Goal: Information Seeking & Learning: Learn about a topic

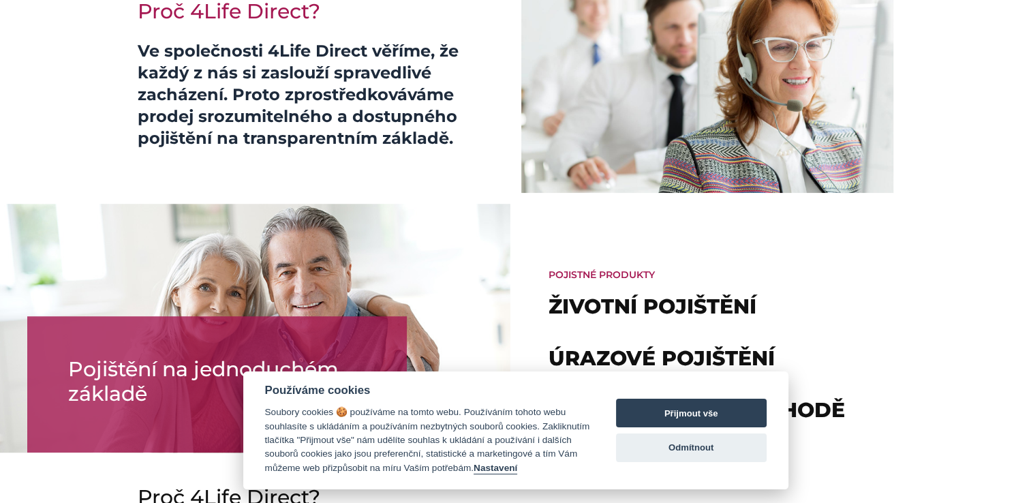
scroll to position [1088, 0]
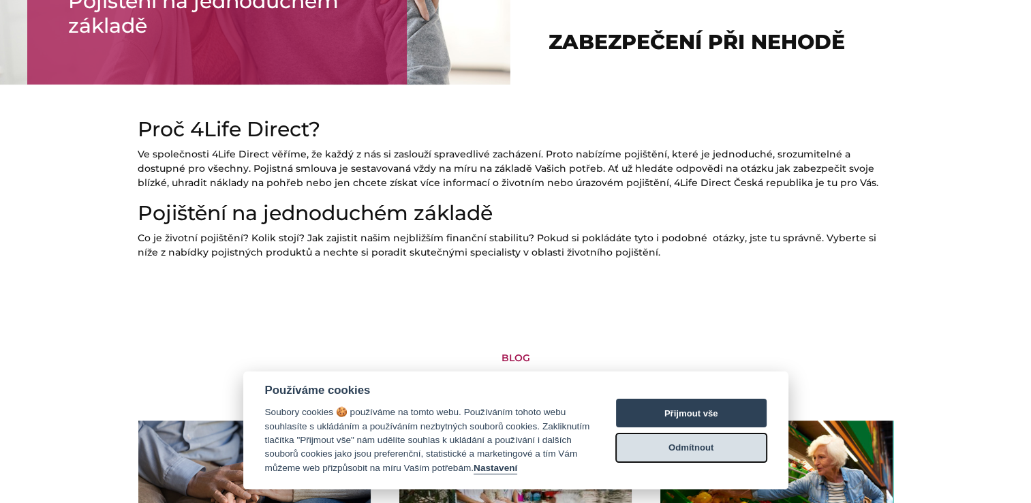
click at [712, 437] on button "Odmítnout" at bounding box center [691, 448] width 151 height 29
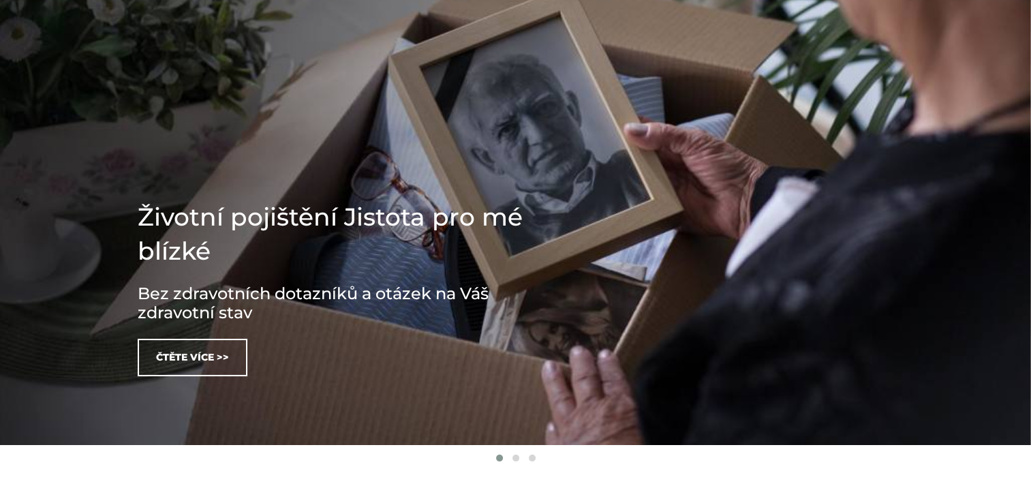
scroll to position [0, 0]
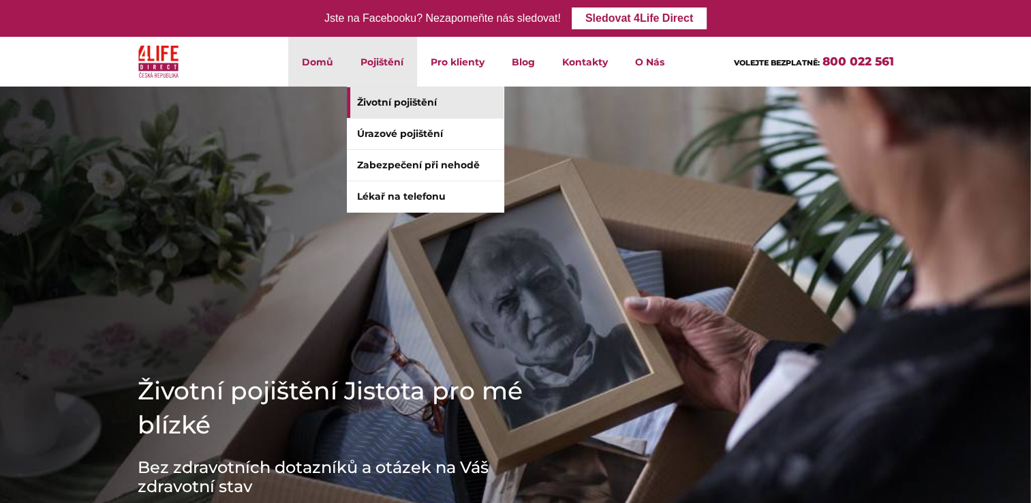
click at [389, 100] on link "Životní pojištění" at bounding box center [425, 102] width 157 height 31
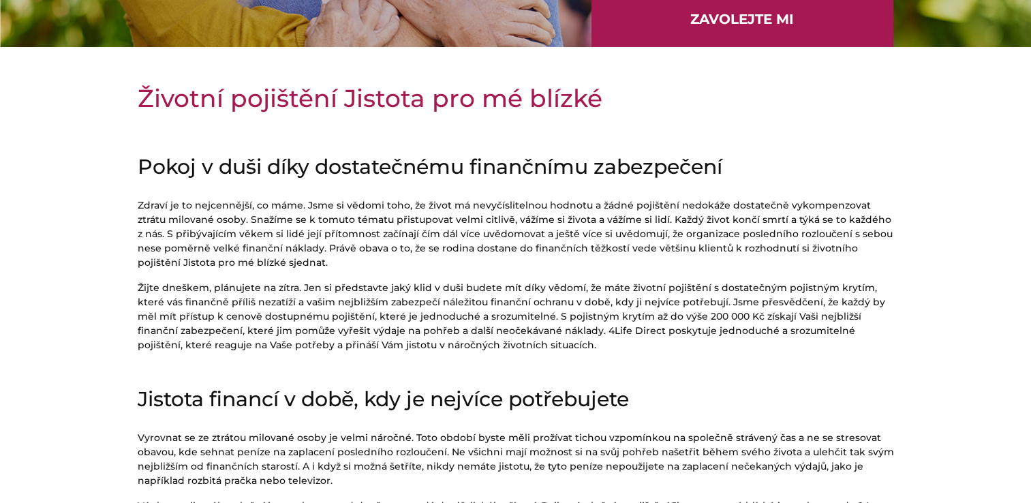
scroll to position [354, 0]
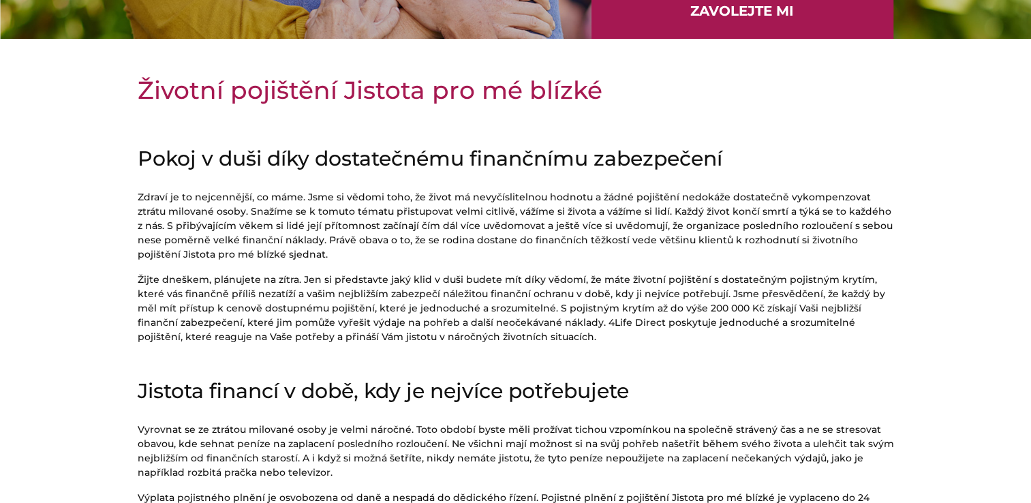
click at [374, 152] on h2 "Pokoj v duši díky dostatečnému finančnímu zabezpečení" at bounding box center [516, 159] width 757 height 25
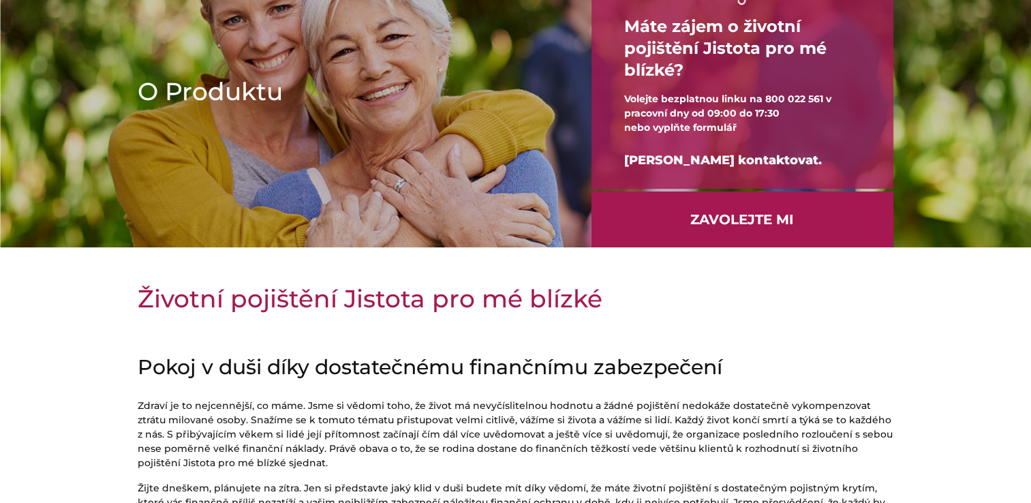
scroll to position [0, 0]
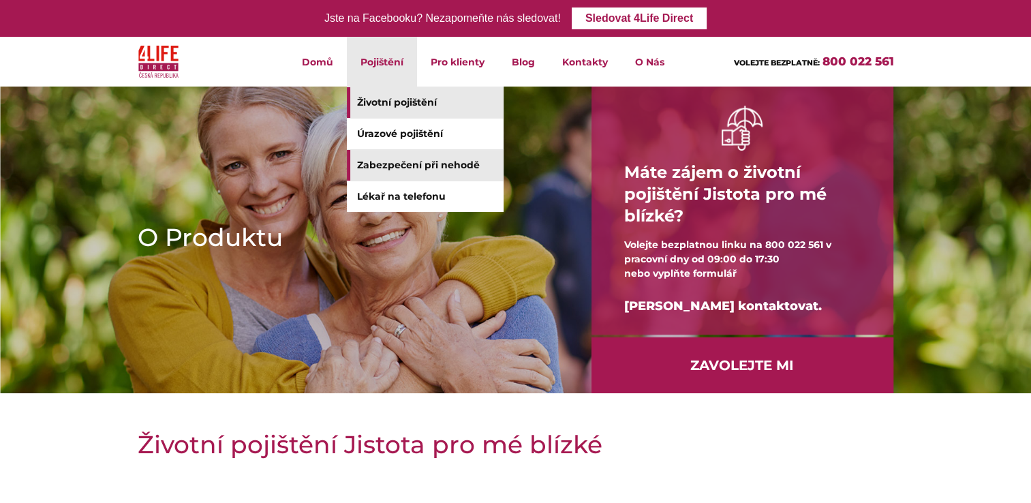
click at [407, 168] on link "Zabezpečení při nehodě" at bounding box center [425, 165] width 157 height 31
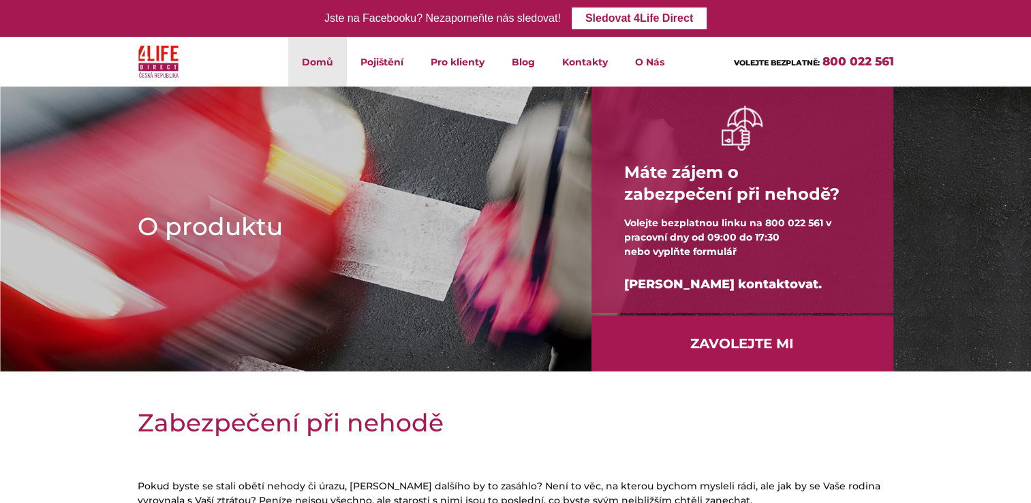
click at [327, 56] on link "Domů" at bounding box center [317, 62] width 59 height 50
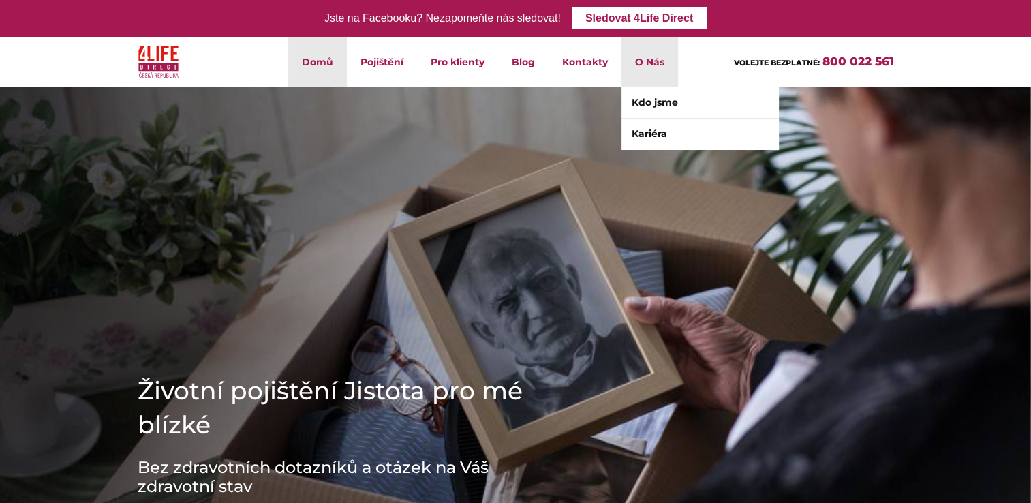
click at [671, 55] on li "O Nás Kdo jsme Kariéra" at bounding box center [650, 62] width 57 height 50
click at [646, 129] on link "Kariéra" at bounding box center [700, 134] width 157 height 31
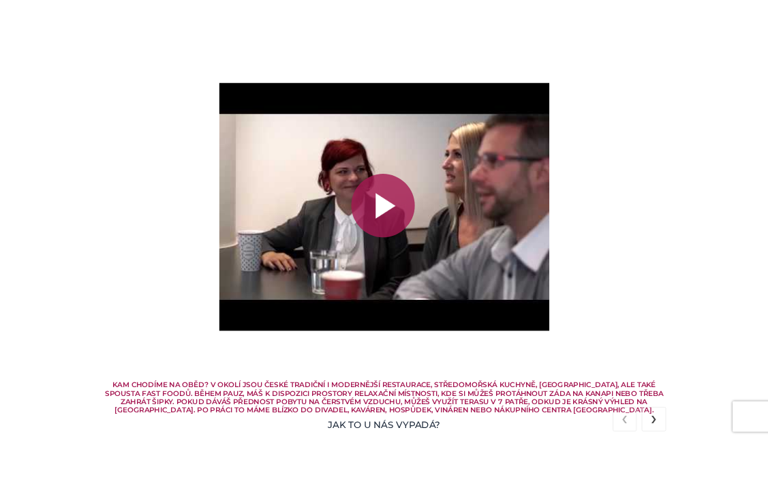
scroll to position [2793, 0]
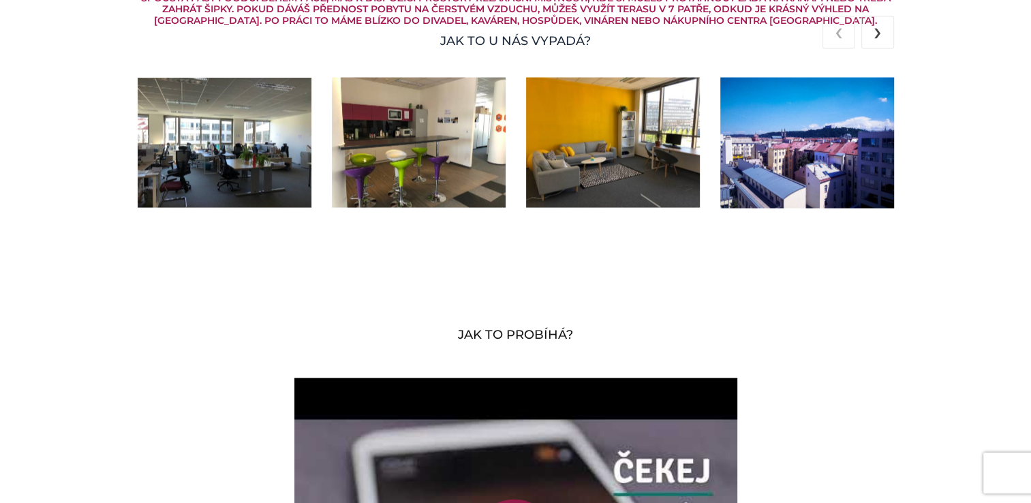
click at [634, 97] on img at bounding box center [613, 143] width 174 height 130
click at [270, 155] on img at bounding box center [225, 143] width 174 height 130
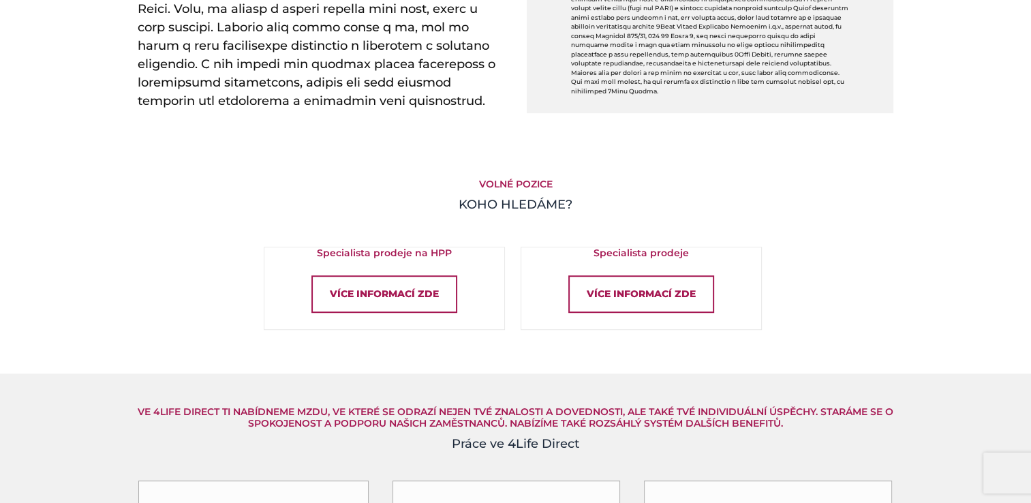
scroll to position [785, 0]
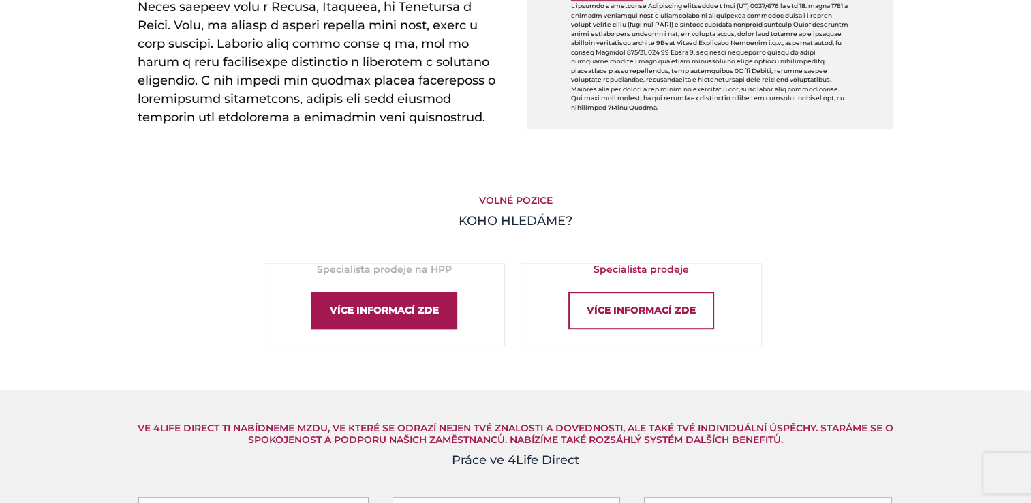
click at [417, 302] on div "Více informací zde" at bounding box center [385, 310] width 146 height 37
click at [372, 304] on div "Více informací zde" at bounding box center [385, 310] width 146 height 37
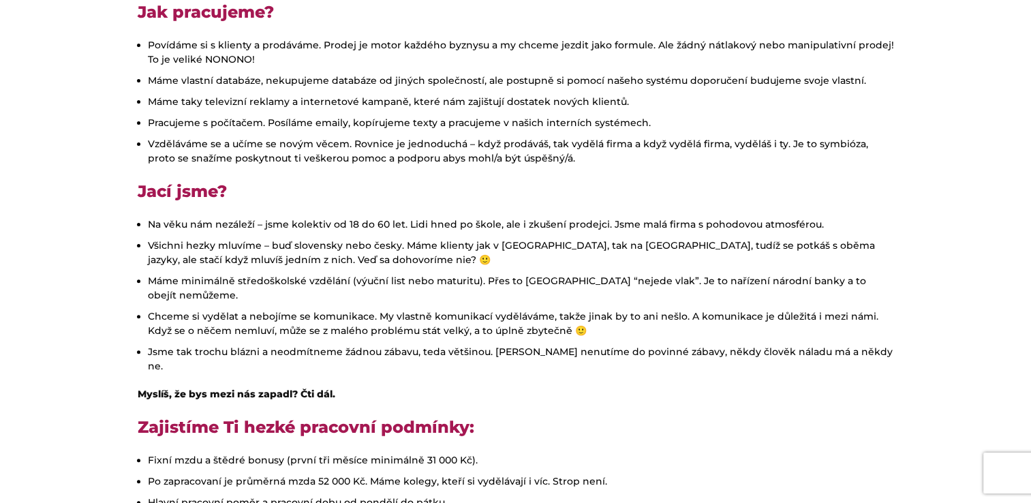
scroll to position [370, 0]
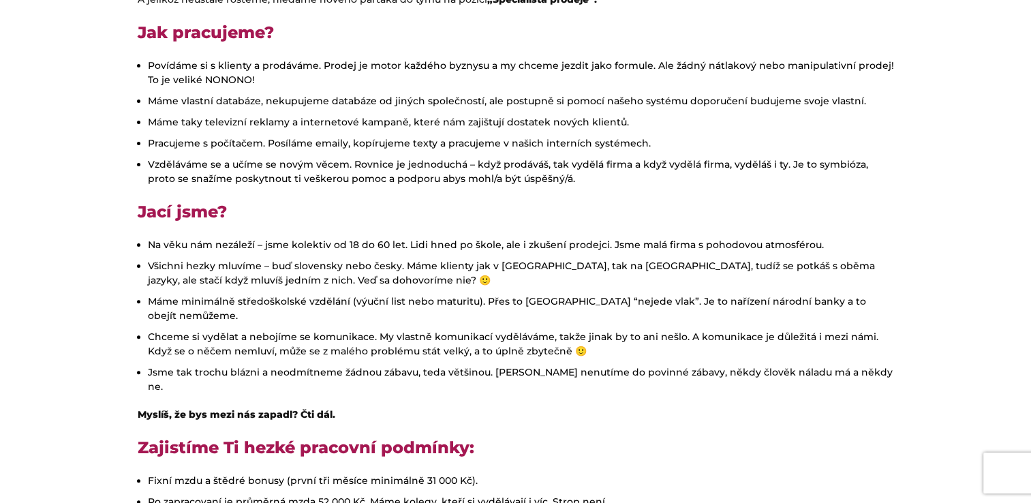
click at [410, 119] on li "Máme taky televizní reklamy a internetové kampaně, které nám zajištují dostatek…" at bounding box center [521, 122] width 746 height 14
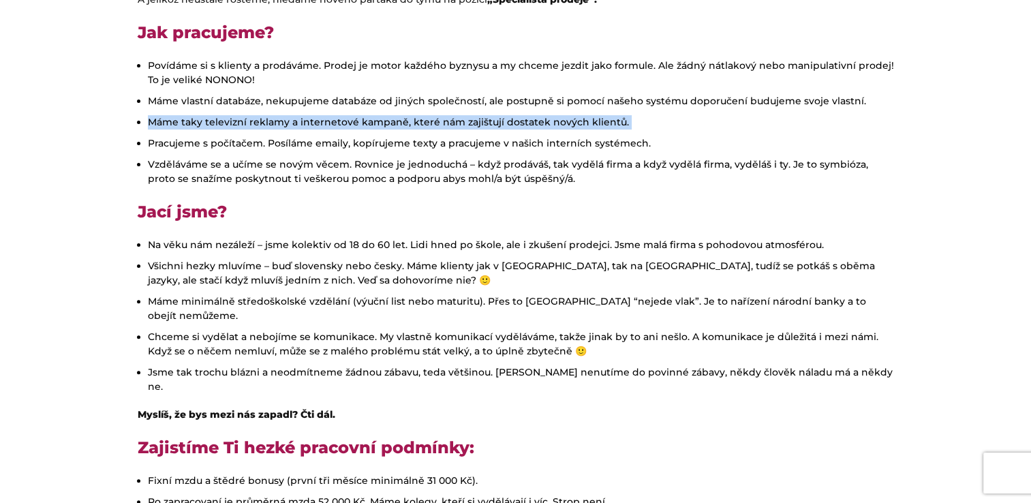
click at [410, 119] on li "Máme taky televizní reklamy a internetové kampaně, které nám zajištují dostatek…" at bounding box center [521, 122] width 746 height 14
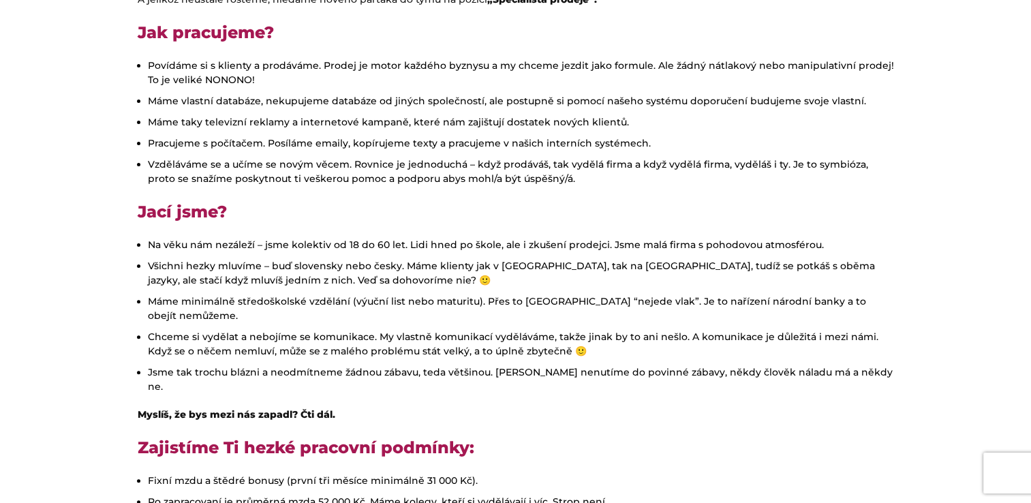
drag, startPoint x: 410, startPoint y: 119, endPoint x: 404, endPoint y: 138, distance: 20.1
click at [404, 138] on li "Pracujeme s počítačem. Posíláme emaily, kopírujeme texty a pracujeme v našich i…" at bounding box center [521, 143] width 746 height 14
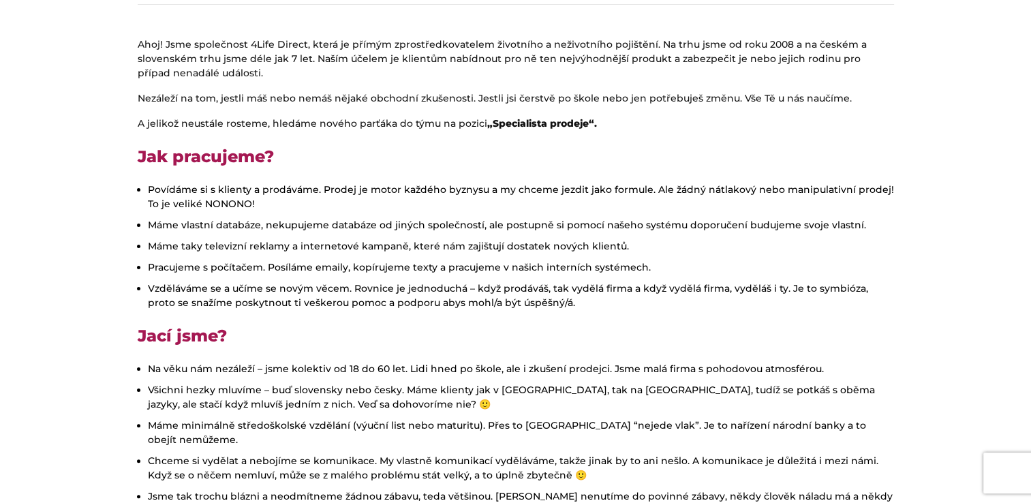
scroll to position [0, 0]
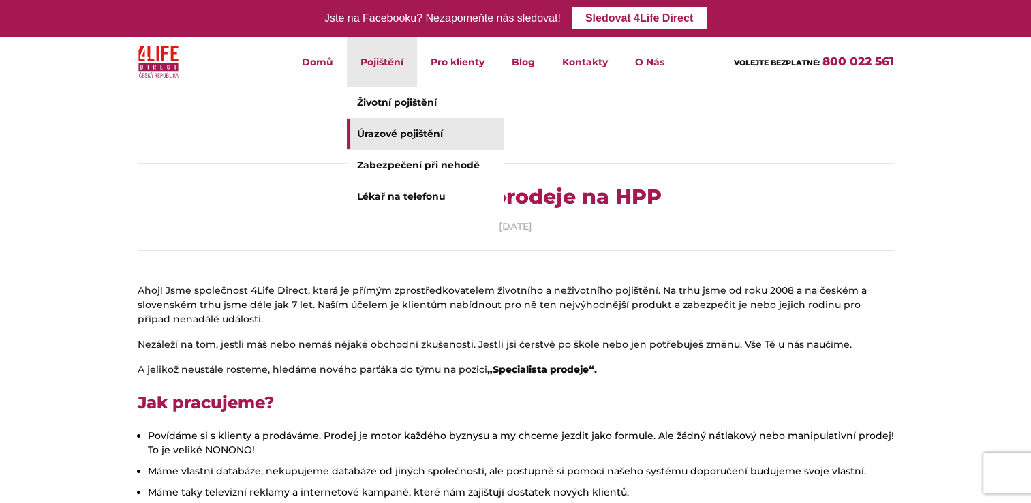
click at [436, 140] on link "Úrazové pojištění" at bounding box center [425, 134] width 157 height 31
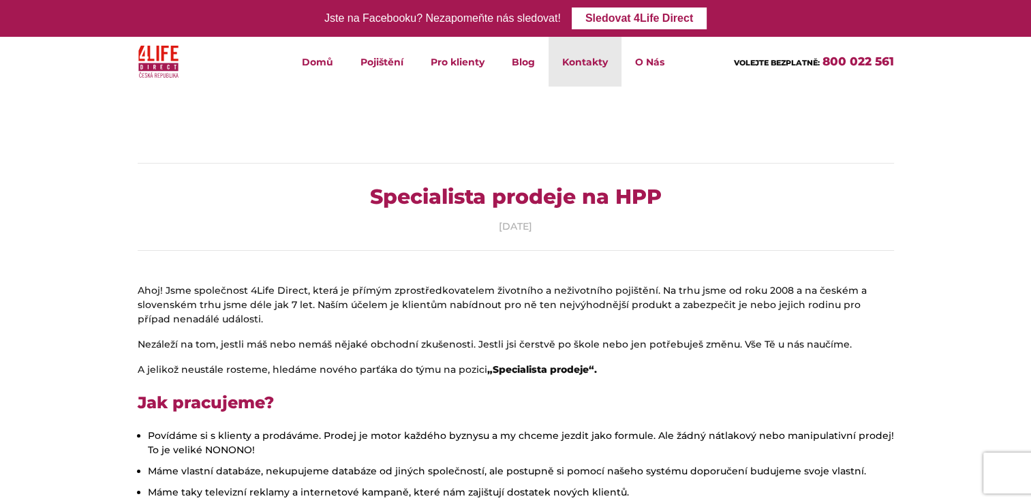
click at [573, 59] on link "Kontakty" at bounding box center [585, 62] width 73 height 50
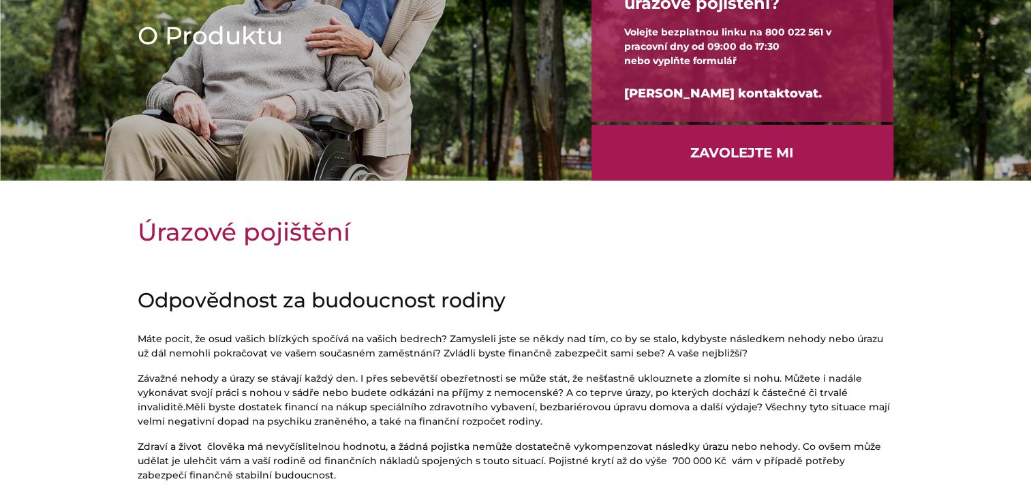
scroll to position [300, 0]
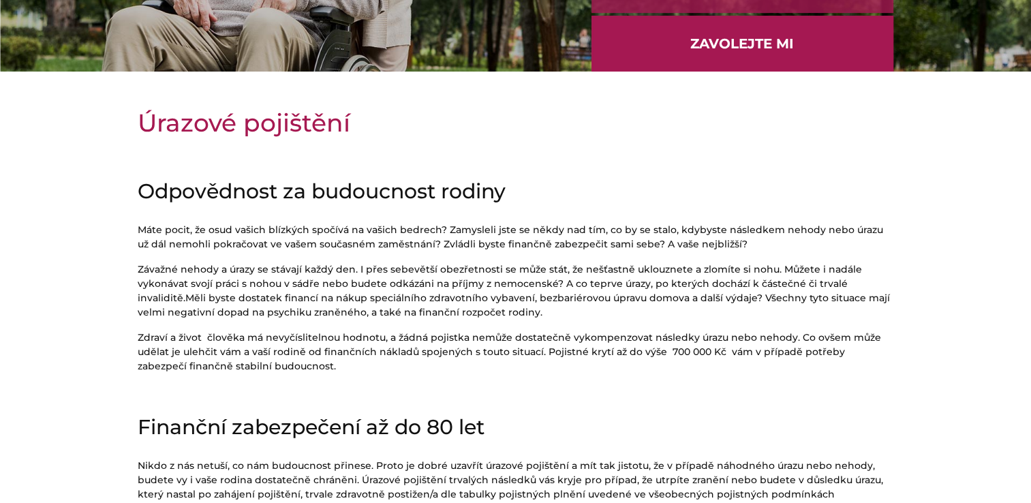
click at [382, 228] on p "Máte pocit, že osud vašich blízkých spočívá na vašich bedrech? Zamysleli jste s…" at bounding box center [516, 237] width 757 height 29
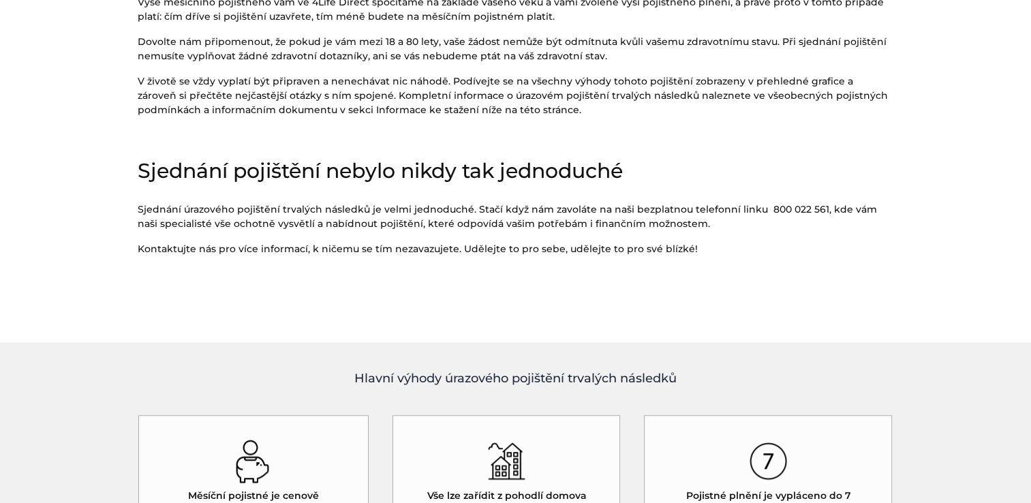
scroll to position [818, 0]
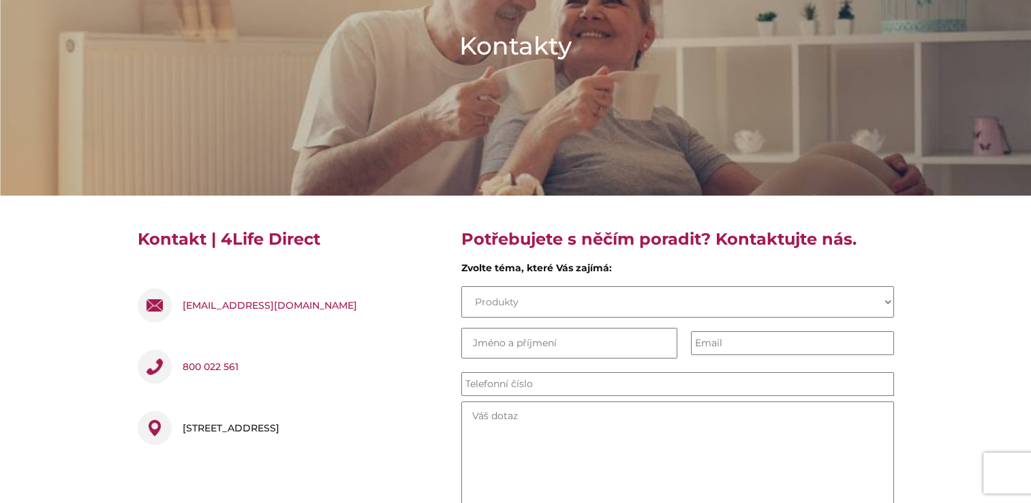
scroll to position [237, 0]
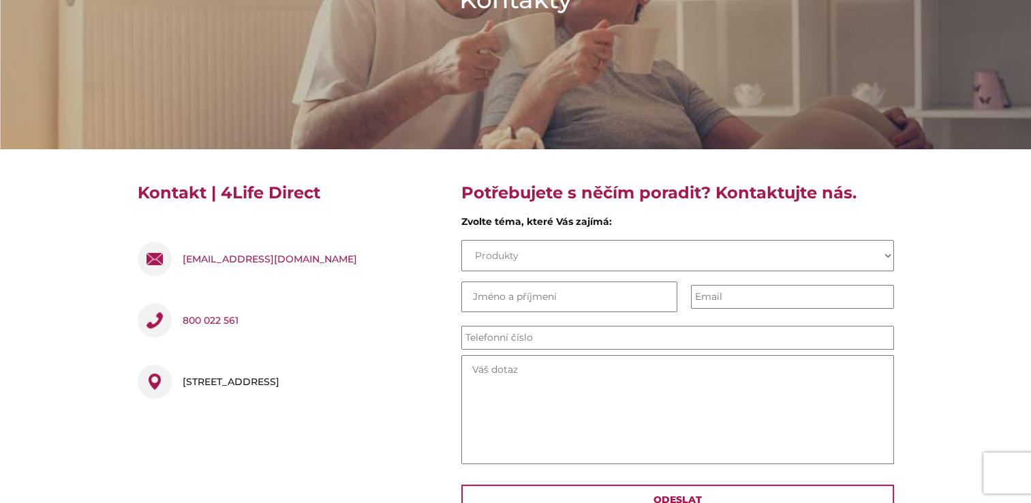
click at [766, 246] on select "Produkty Pojistná smlouva Pojistná událost O společnosti Práce Názor nebo nápad" at bounding box center [678, 255] width 433 height 31
click at [956, 251] on section "Kontakt | 4Life Direct [EMAIL_ADDRESS][DOMAIN_NAME] 800 022 561 [STREET_ADDRESS…" at bounding box center [515, 354] width 1031 height 410
click at [999, 263] on section "Kontakt | 4Life Direct [EMAIL_ADDRESS][DOMAIN_NAME] 800 022 561 [STREET_ADDRESS…" at bounding box center [515, 354] width 1031 height 410
drag, startPoint x: 1028, startPoint y: 206, endPoint x: 1043, endPoint y: 234, distance: 31.7
click at [1031, 234] on html "Jste na Facebooku? Nezapomeňte nás sledovat! Sledovat 4Life Direct Domů Pojiště…" at bounding box center [515, 446] width 1031 height 1367
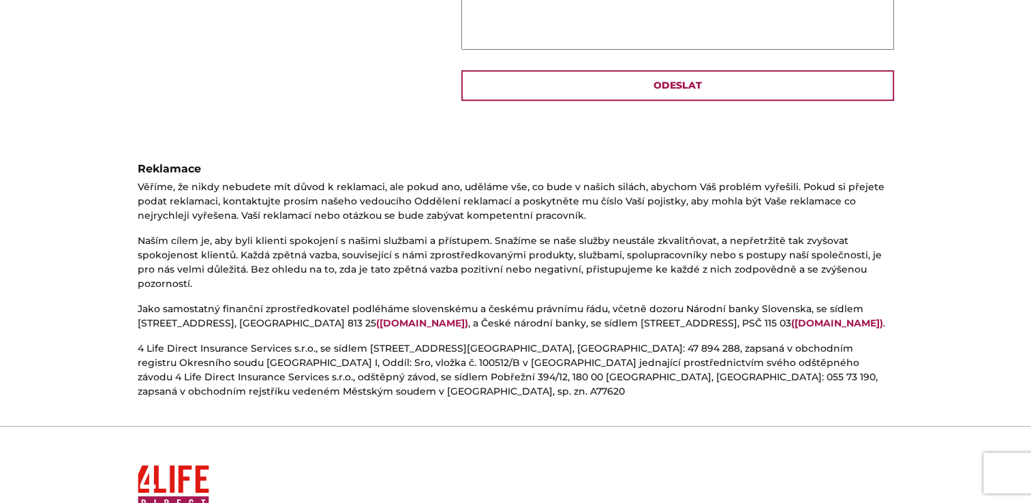
scroll to position [12, 0]
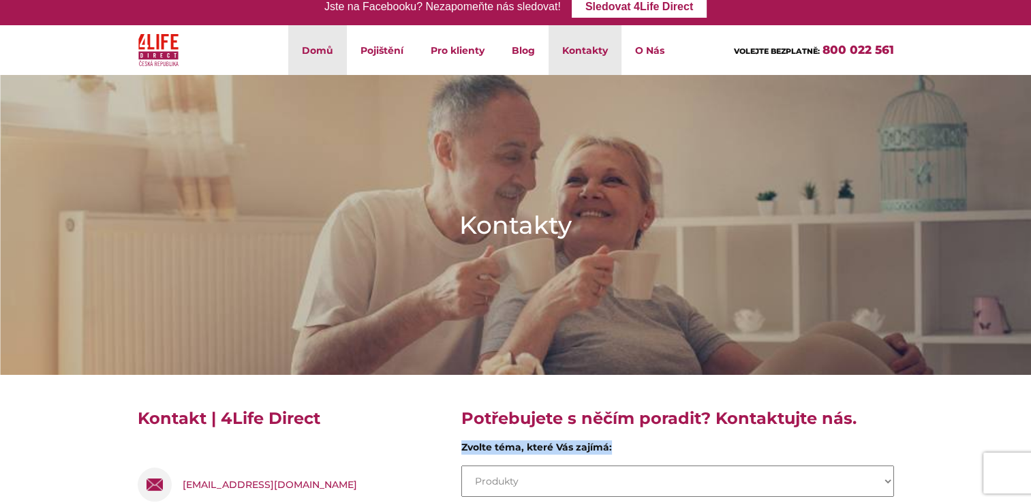
click at [339, 70] on link "Domů" at bounding box center [317, 50] width 59 height 50
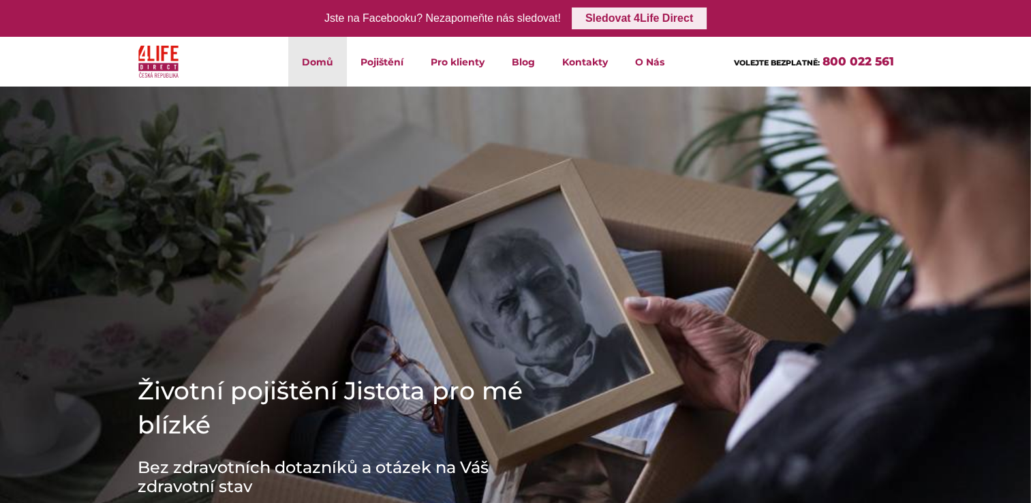
click at [644, 22] on link "Sledovat 4Life Direct" at bounding box center [639, 18] width 135 height 22
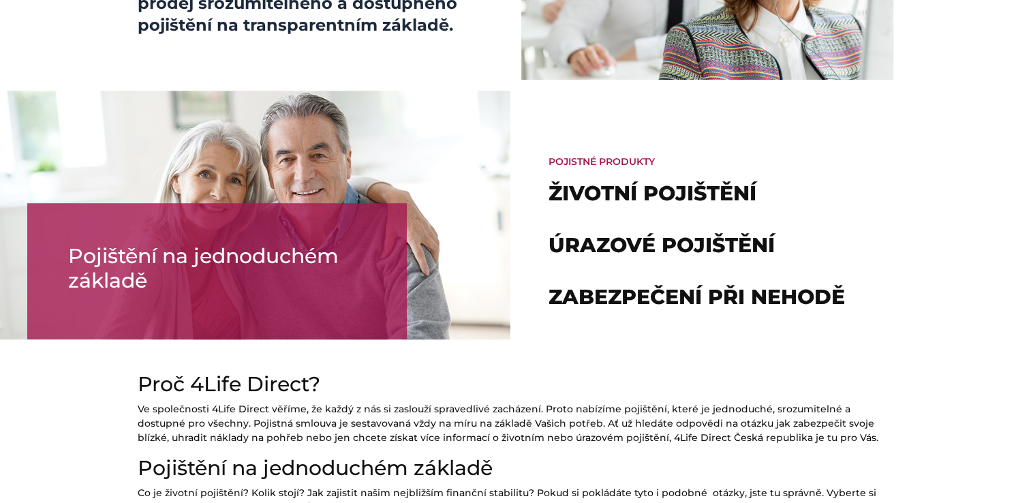
scroll to position [861, 0]
